Goal: Find contact information: Find contact information

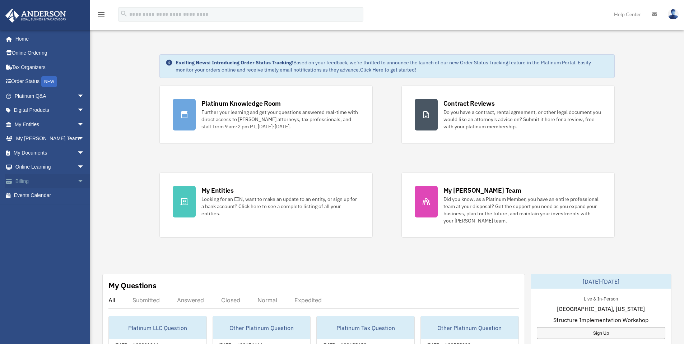
click at [28, 179] on link "Billing arrow_drop_down" at bounding box center [50, 181] width 90 height 14
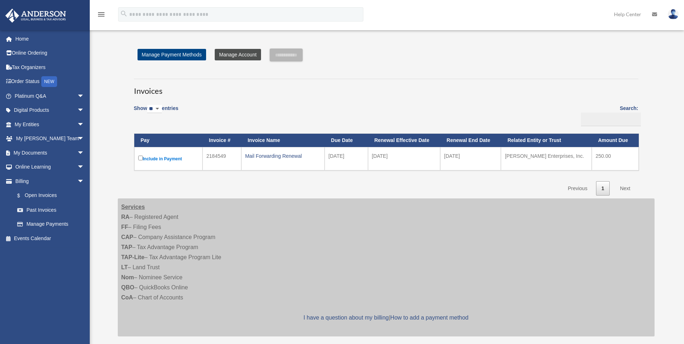
click at [236, 56] on link "Manage Account" at bounding box center [238, 54] width 46 height 11
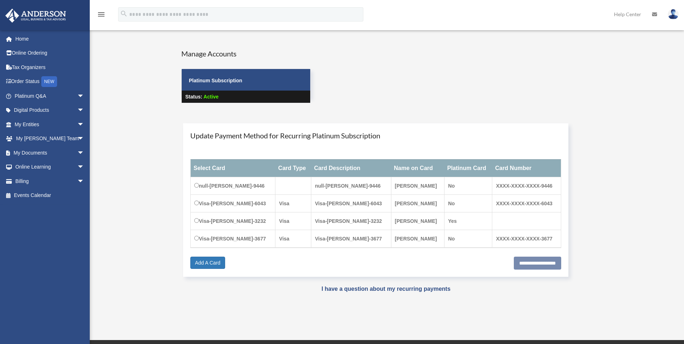
click at [99, 14] on icon "menu" at bounding box center [101, 14] width 9 height 9
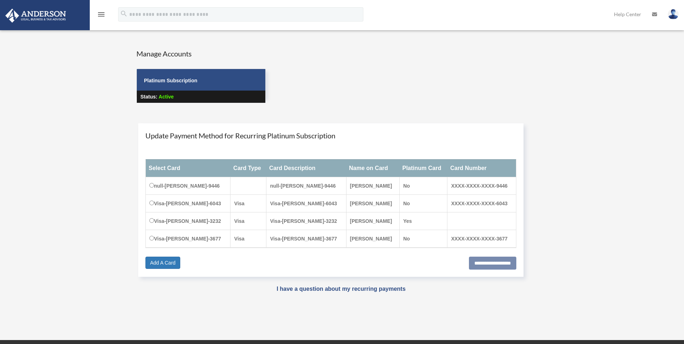
click at [101, 14] on icon "menu" at bounding box center [101, 14] width 9 height 9
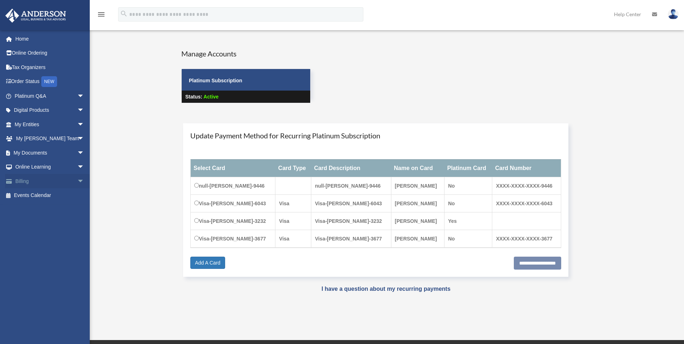
click at [23, 181] on link "Billing arrow_drop_down" at bounding box center [50, 181] width 90 height 14
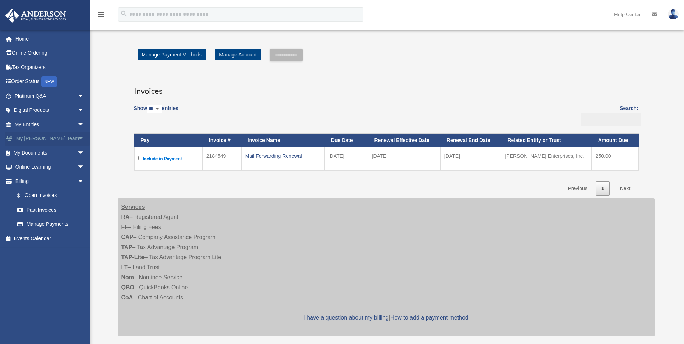
click at [50, 138] on link "My Anderson Team arrow_drop_down" at bounding box center [50, 138] width 90 height 14
click at [77, 136] on span "arrow_drop_down" at bounding box center [84, 138] width 14 height 15
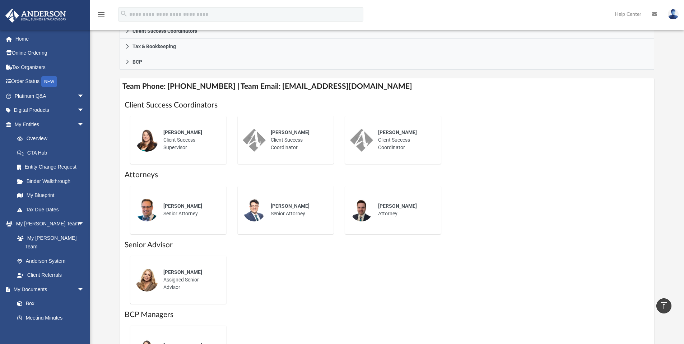
scroll to position [215, 0]
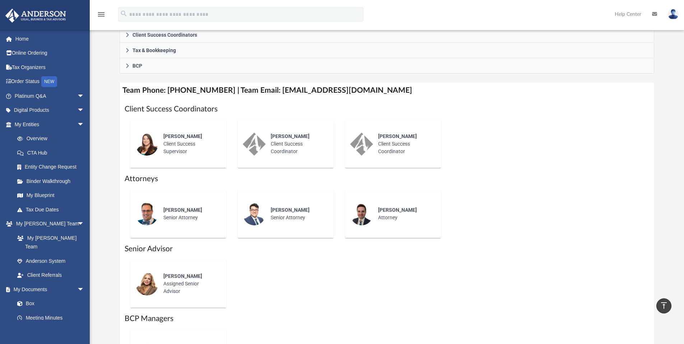
click at [267, 90] on h4 "Team Phone: [PHONE_NUMBER] | Team Email: [EMAIL_ADDRESS][DOMAIN_NAME]" at bounding box center [387, 90] width 535 height 16
